Goal: Task Accomplishment & Management: Use online tool/utility

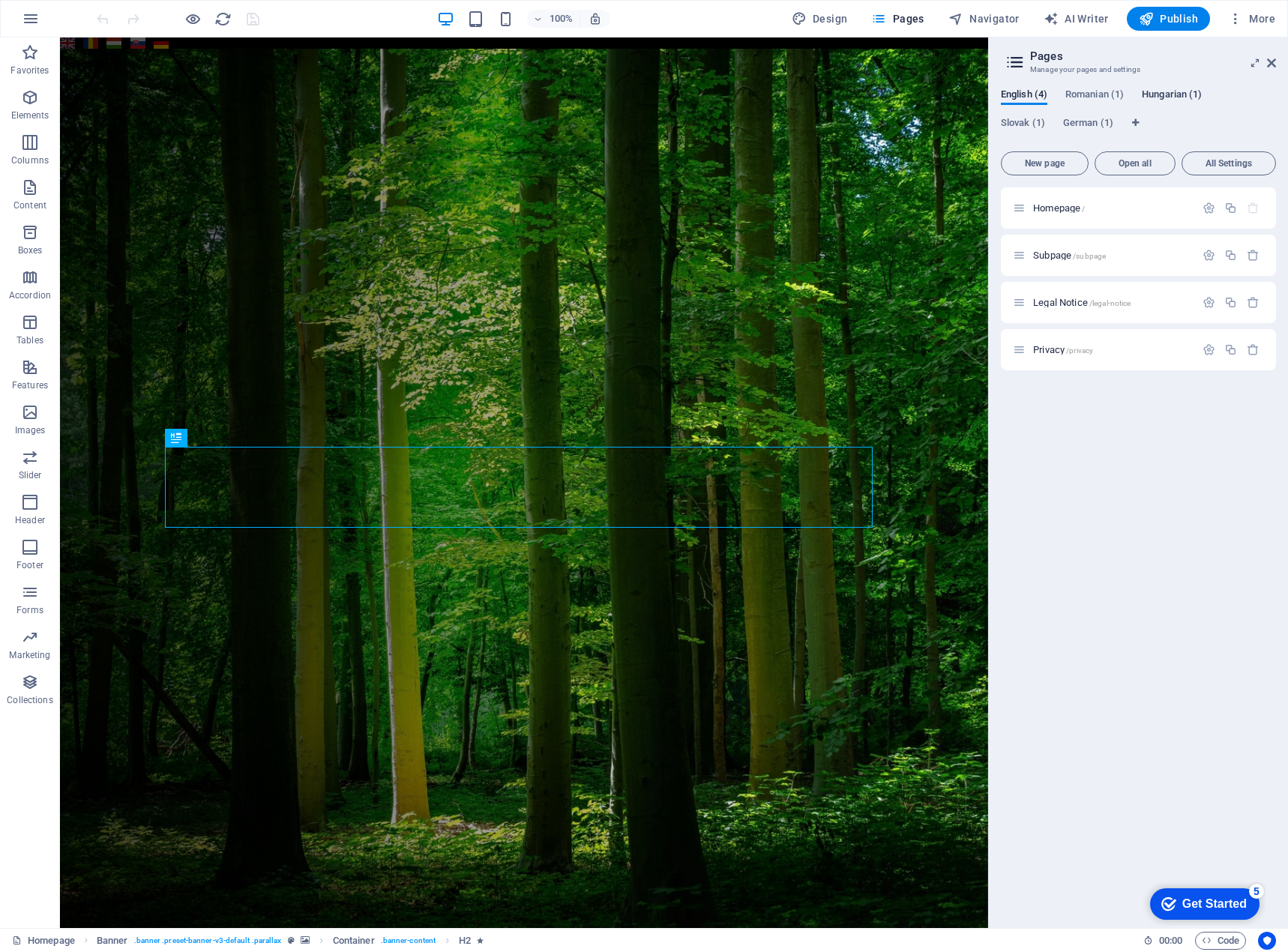
click at [1044, 202] on div "Kezdőlap /" at bounding box center [1104, 208] width 182 height 17
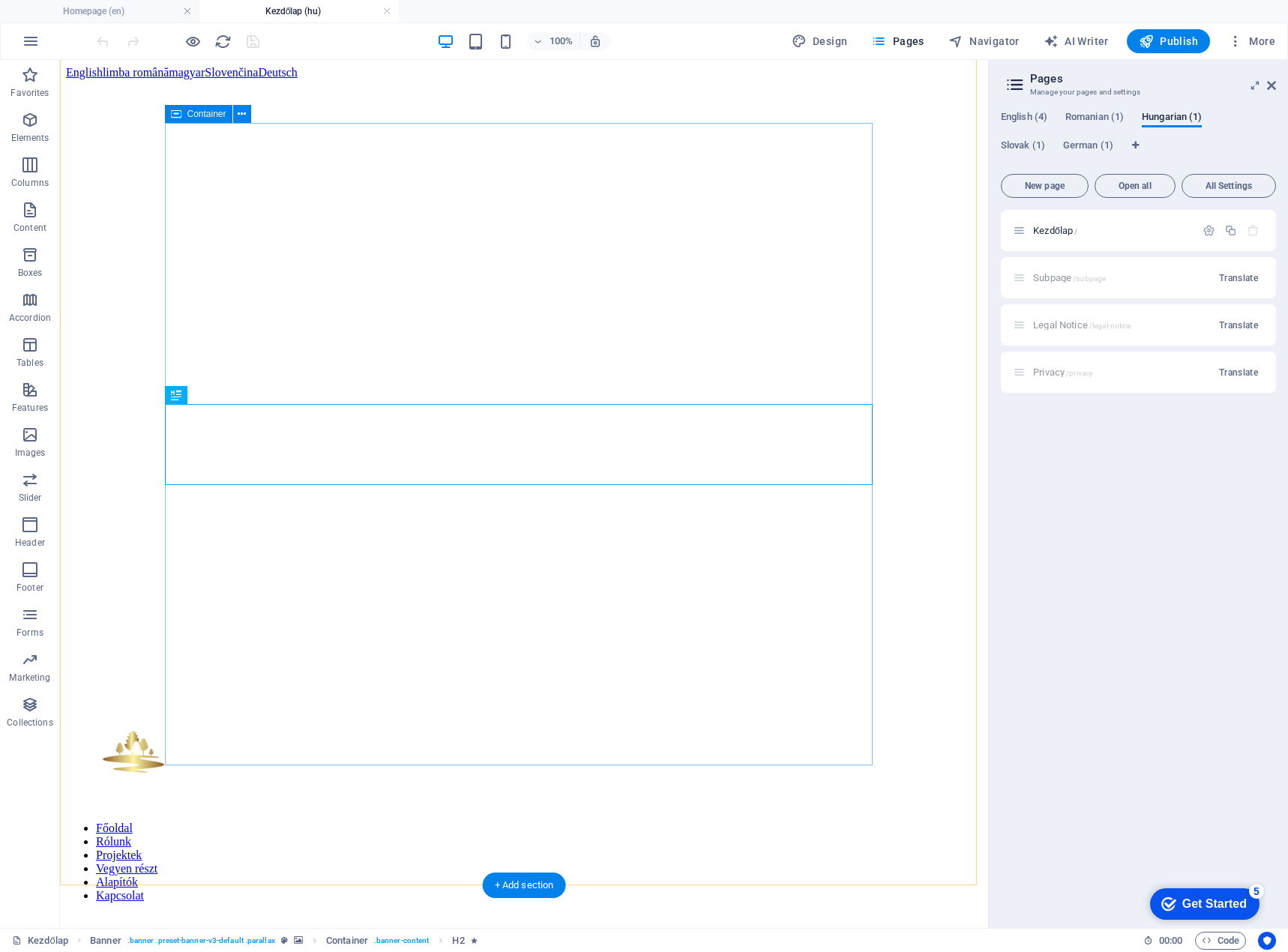
scroll to position [300, 0]
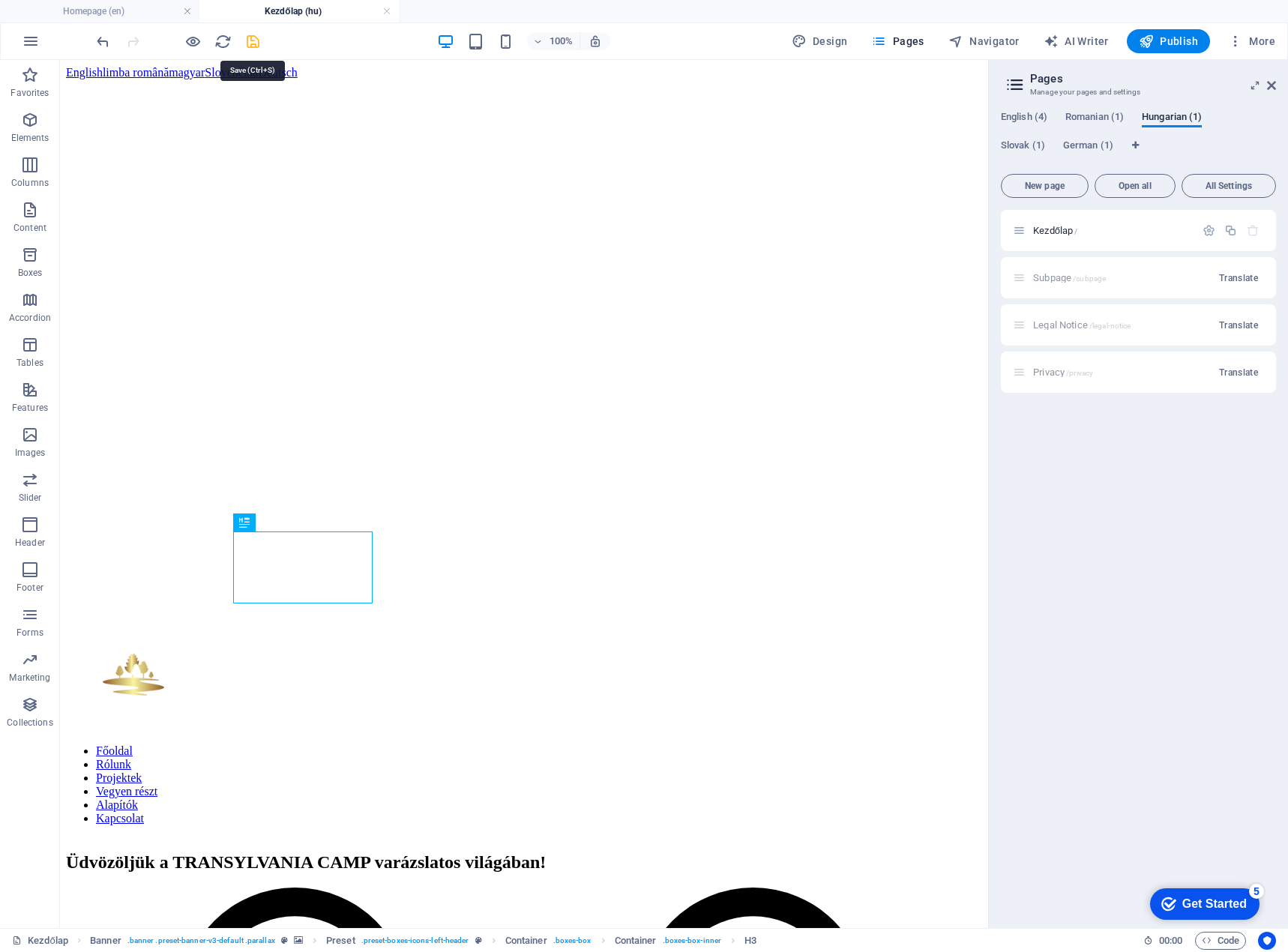
click at [252, 36] on icon "save" at bounding box center [252, 41] width 17 height 17
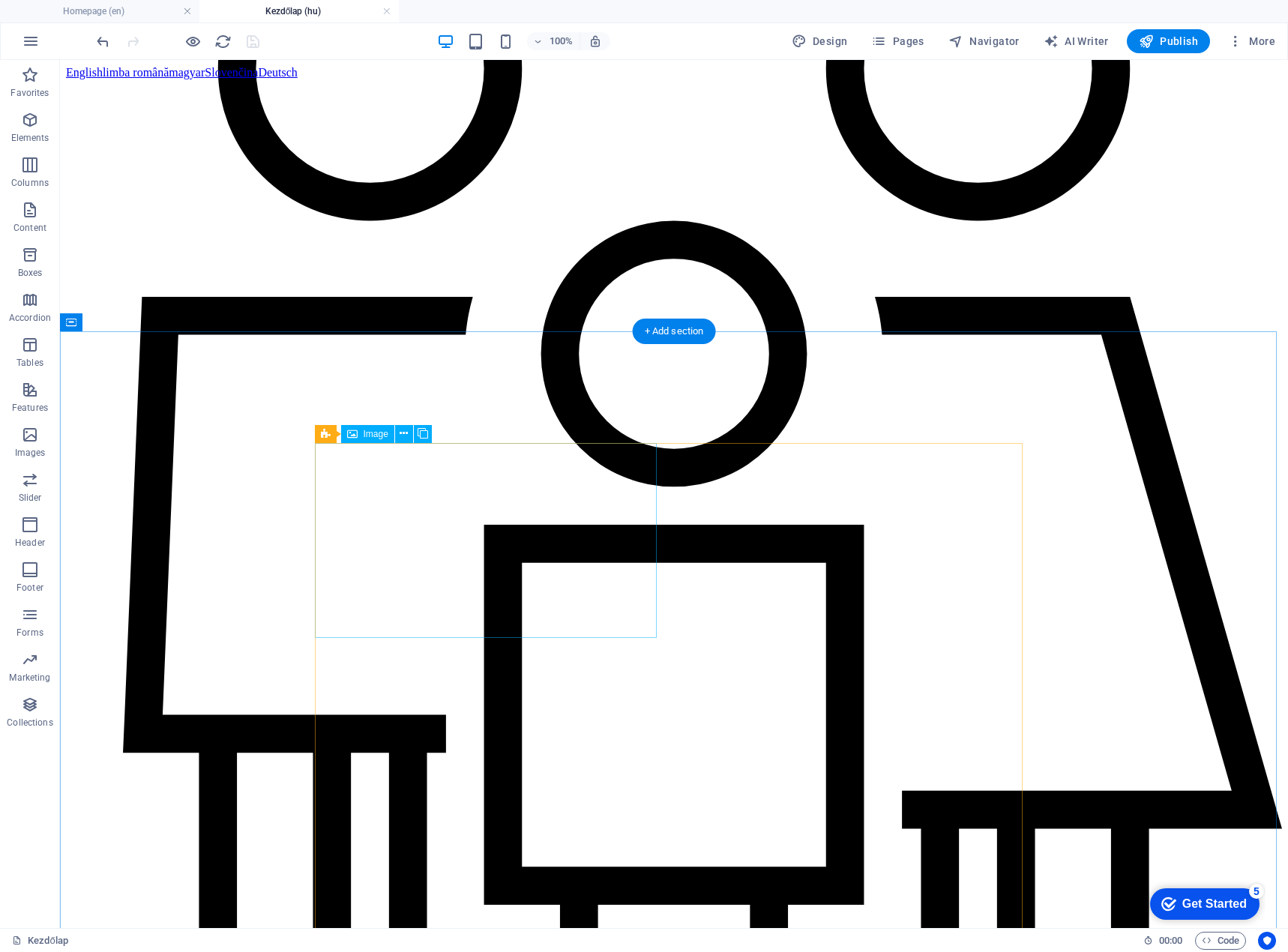
scroll to position [1575, 0]
